Goal: Information Seeking & Learning: Stay updated

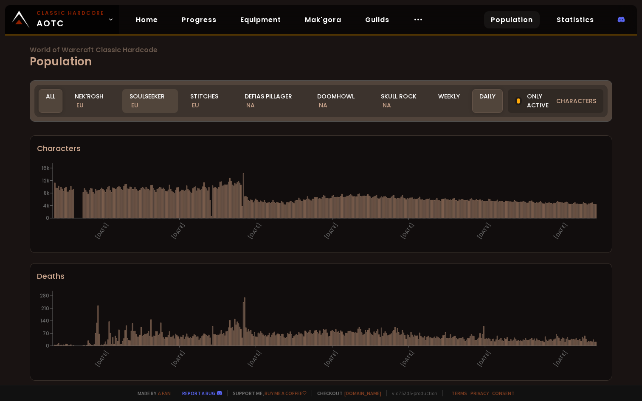
click at [142, 99] on div "Soulseeker EU" at bounding box center [150, 101] width 56 height 24
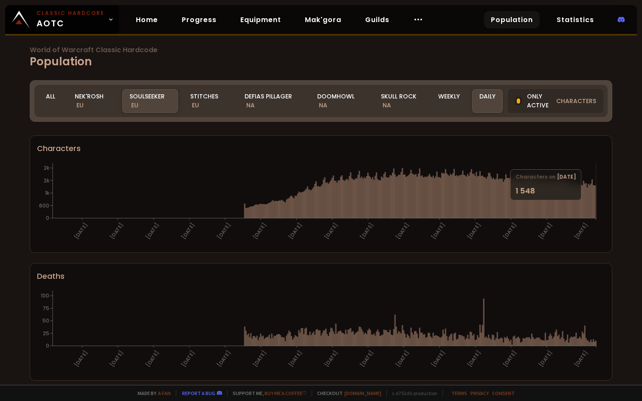
click at [596, 205] on icon at bounding box center [595, 202] width 1 height 32
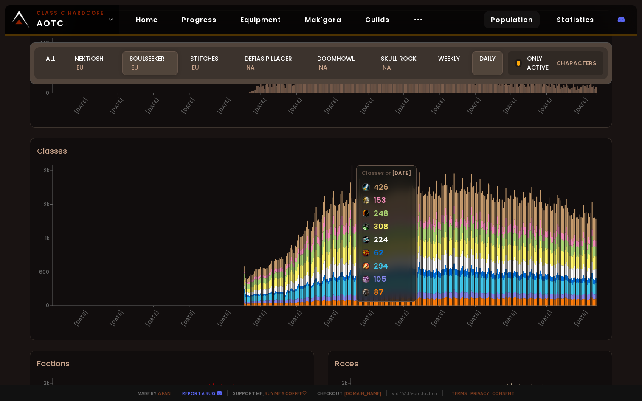
scroll to position [466, 0]
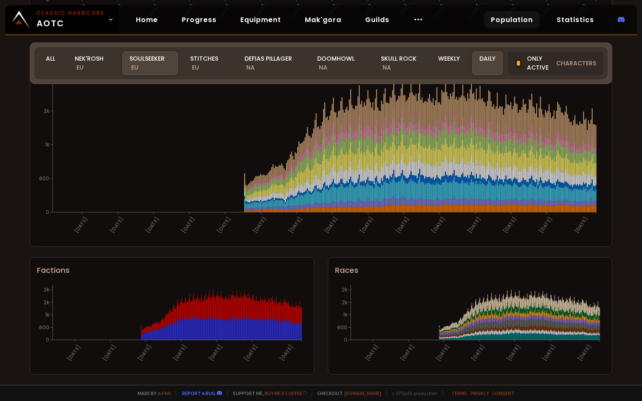
drag, startPoint x: 489, startPoint y: 69, endPoint x: 489, endPoint y: 79, distance: 10.2
click at [493, 85] on div "World of Warcraft Classic Hardcode Population Realm Soulseeker All Nek'Rosh EU …" at bounding box center [321, 192] width 642 height 385
click at [491, 69] on div "Daily" at bounding box center [487, 63] width 31 height 24
click at [491, 63] on div "Daily" at bounding box center [487, 63] width 31 height 24
click at [487, 62] on div "Daily" at bounding box center [487, 63] width 31 height 24
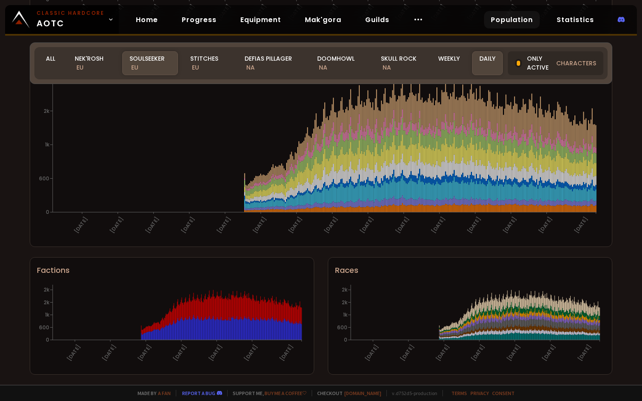
click at [543, 65] on div "Only active characters" at bounding box center [556, 63] width 96 height 24
click at [587, 64] on span "characters" at bounding box center [576, 63] width 40 height 9
click at [486, 68] on div "Daily" at bounding box center [487, 63] width 31 height 24
click at [455, 65] on div "Weekly" at bounding box center [449, 63] width 36 height 24
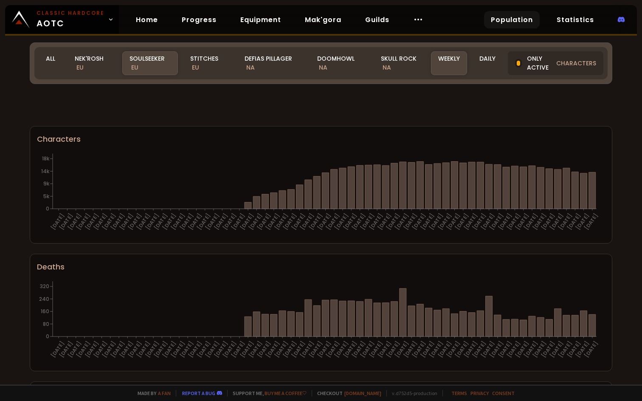
scroll to position [466, 0]
